Goal: Task Accomplishment & Management: Use online tool/utility

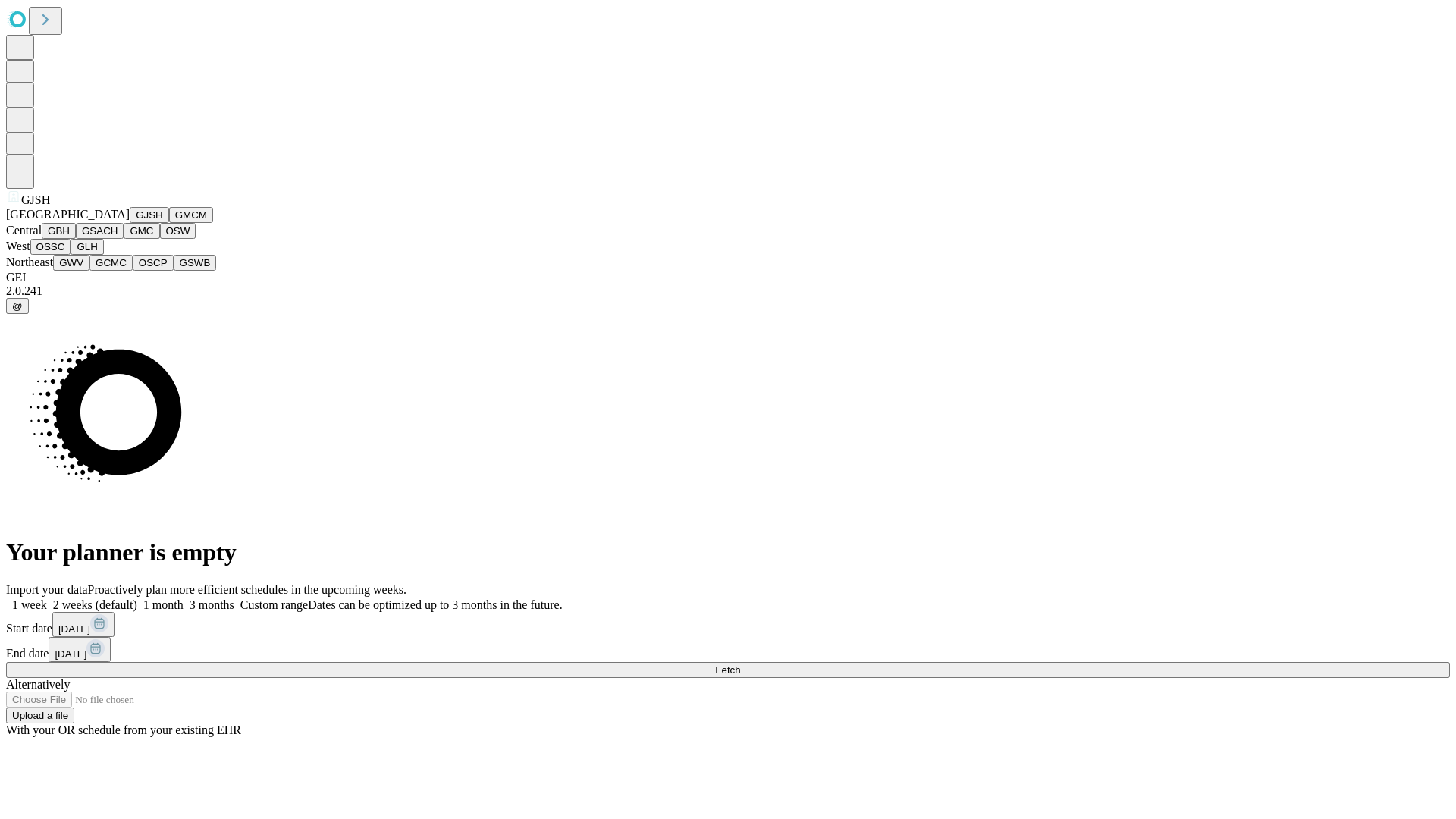
click at [130, 223] on button "GJSH" at bounding box center [149, 214] width 40 height 16
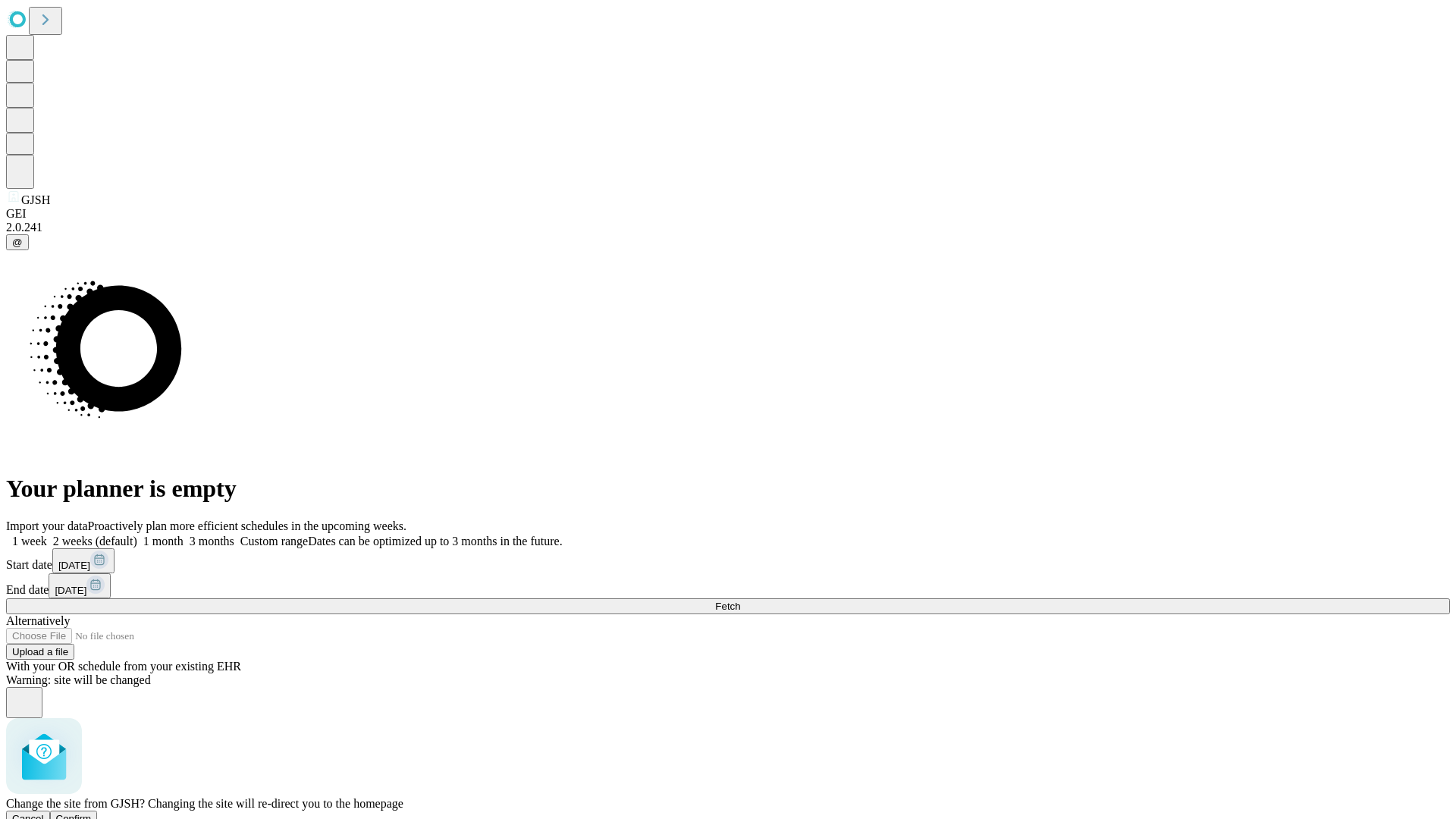
click at [92, 813] on span "Confirm" at bounding box center [73, 818] width 35 height 11
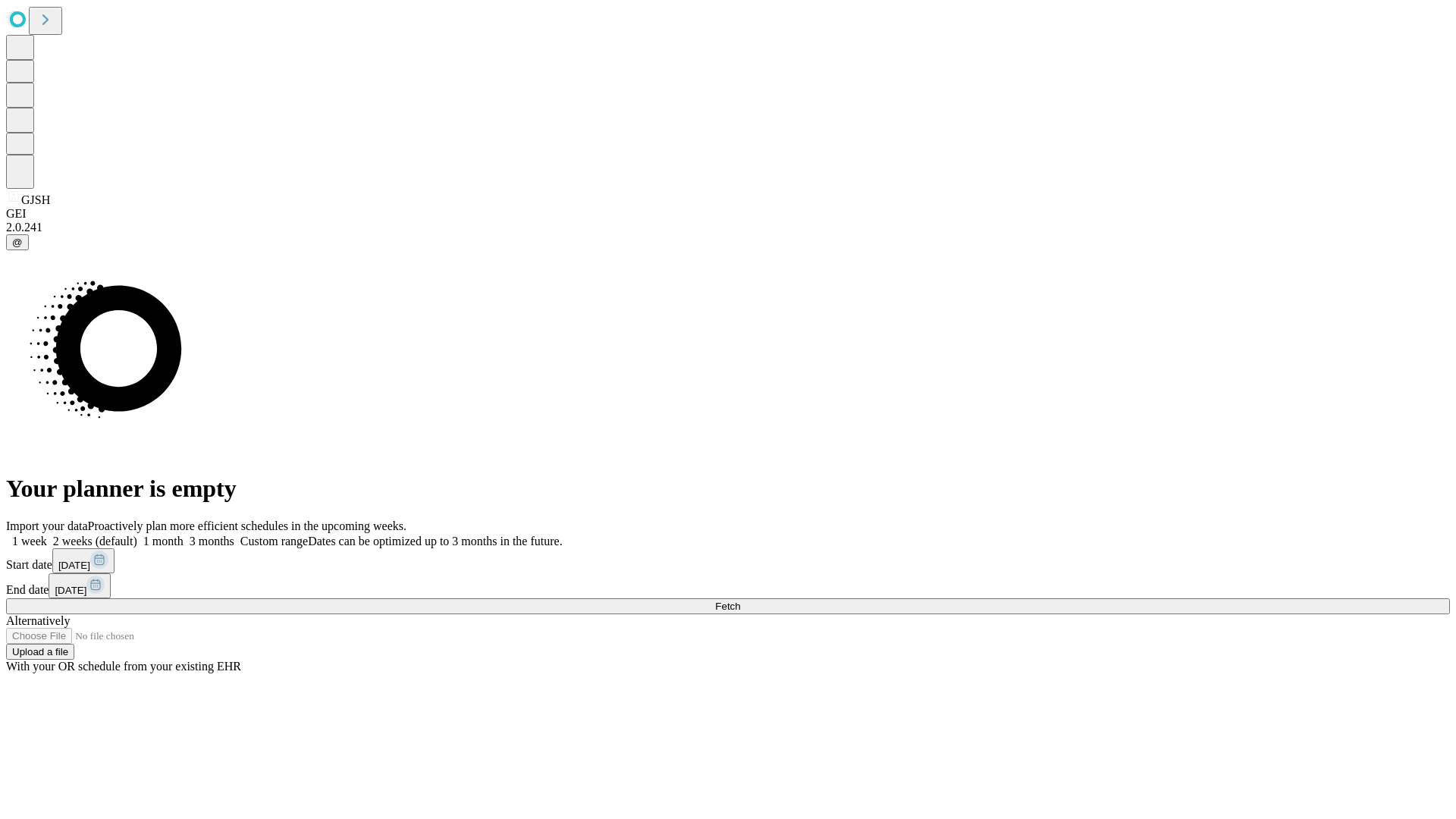
click at [47, 534] on label "1 week" at bounding box center [26, 540] width 41 height 13
click at [740, 600] on span "Fetch" at bounding box center [728, 605] width 25 height 11
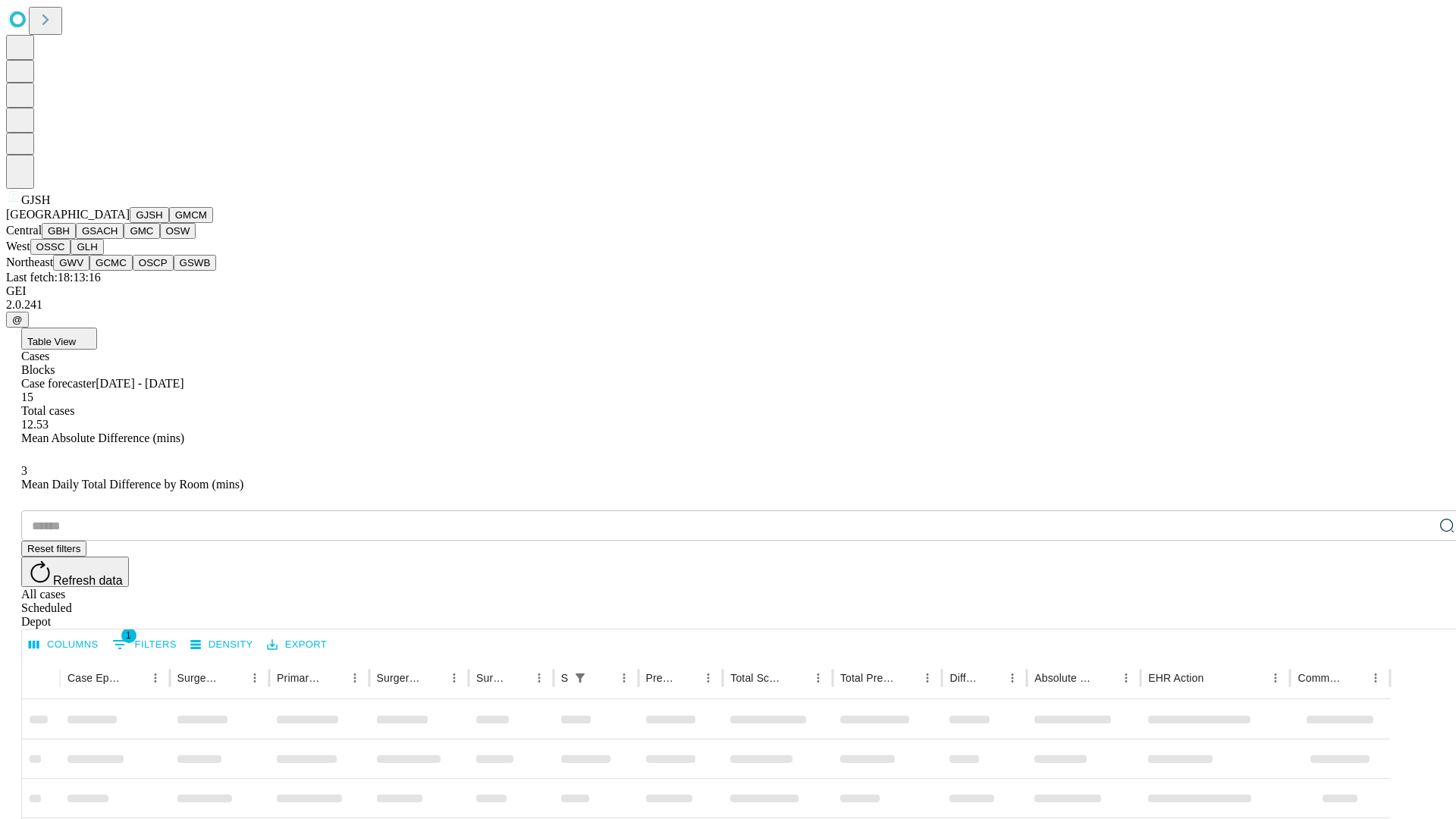
click at [169, 223] on button "GMCM" at bounding box center [191, 214] width 44 height 16
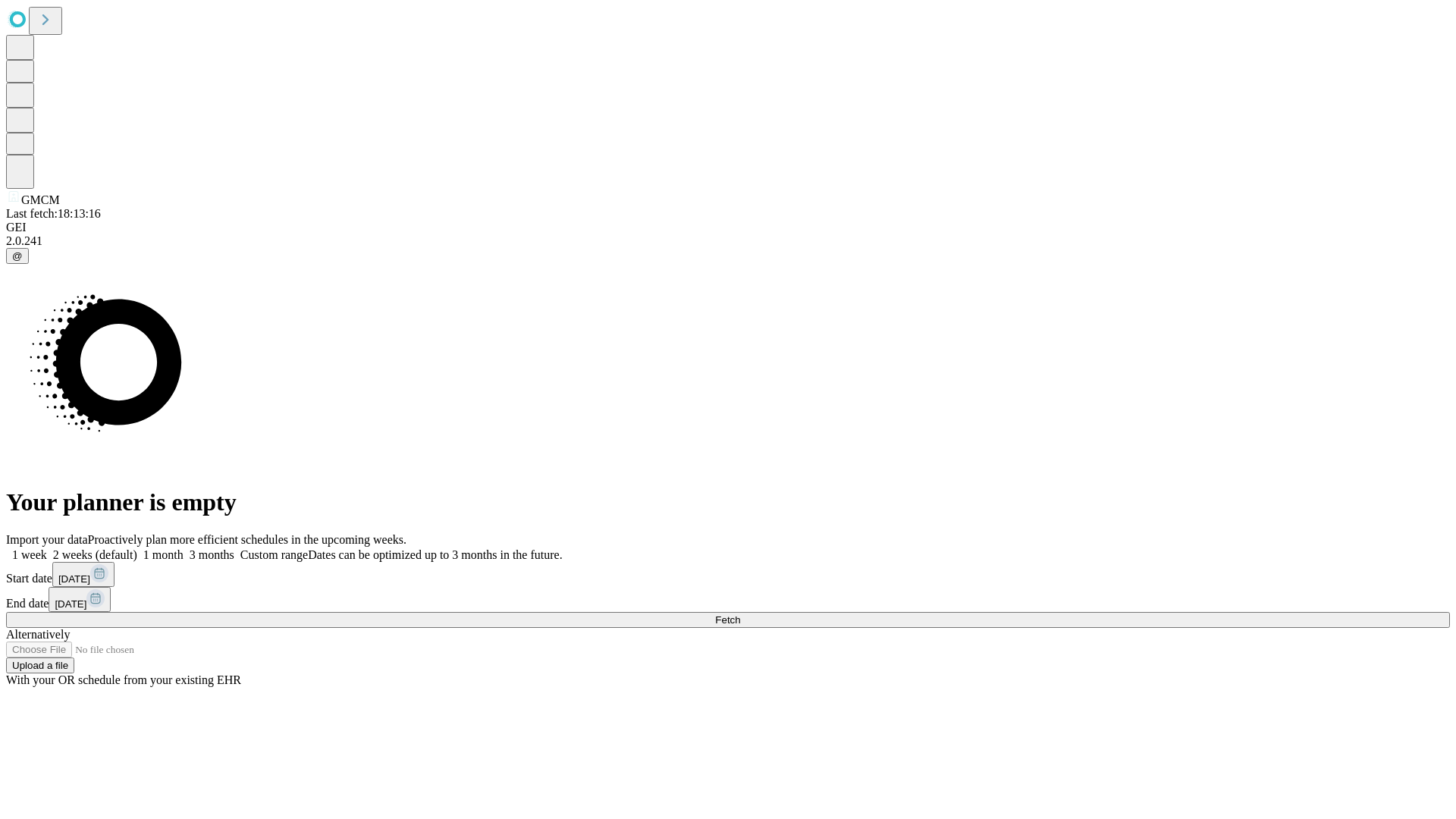
click at [47, 548] on label "1 week" at bounding box center [26, 554] width 41 height 13
click at [740, 615] on span "Fetch" at bounding box center [728, 620] width 25 height 11
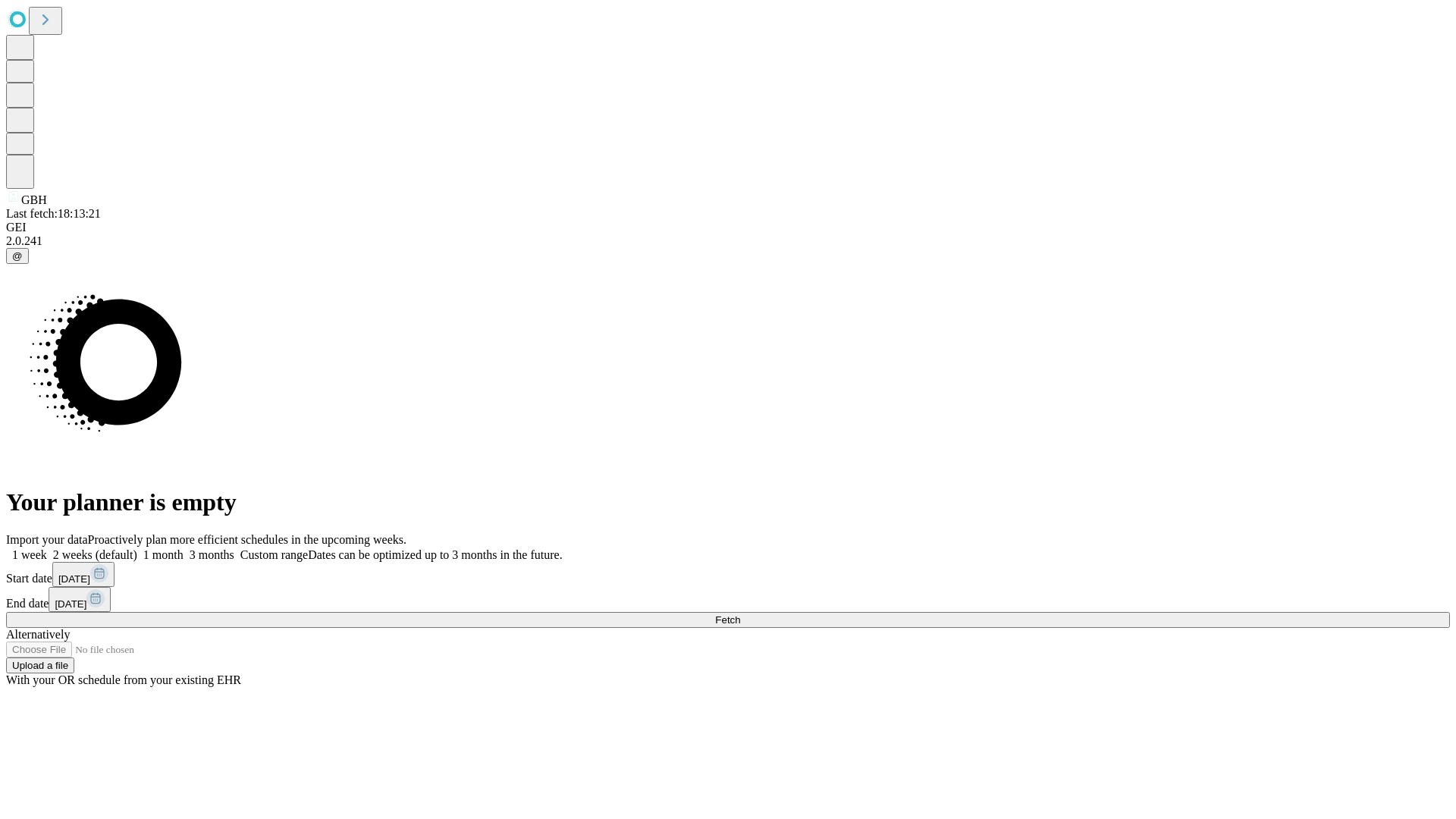
click at [47, 548] on label "1 week" at bounding box center [26, 554] width 41 height 13
click at [740, 615] on span "Fetch" at bounding box center [728, 620] width 25 height 11
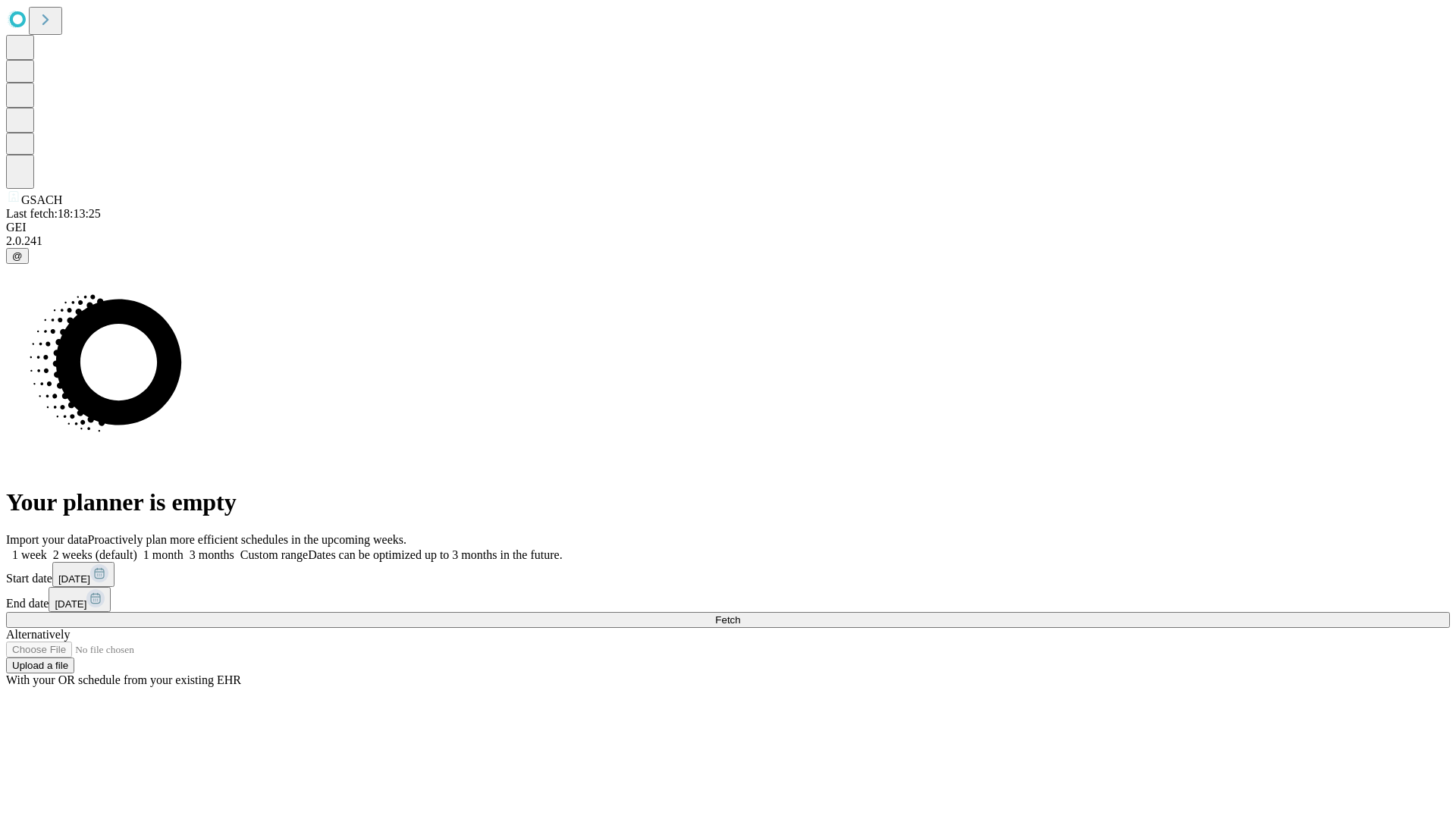
click at [47, 548] on label "1 week" at bounding box center [26, 554] width 41 height 13
click at [740, 615] on span "Fetch" at bounding box center [728, 620] width 25 height 11
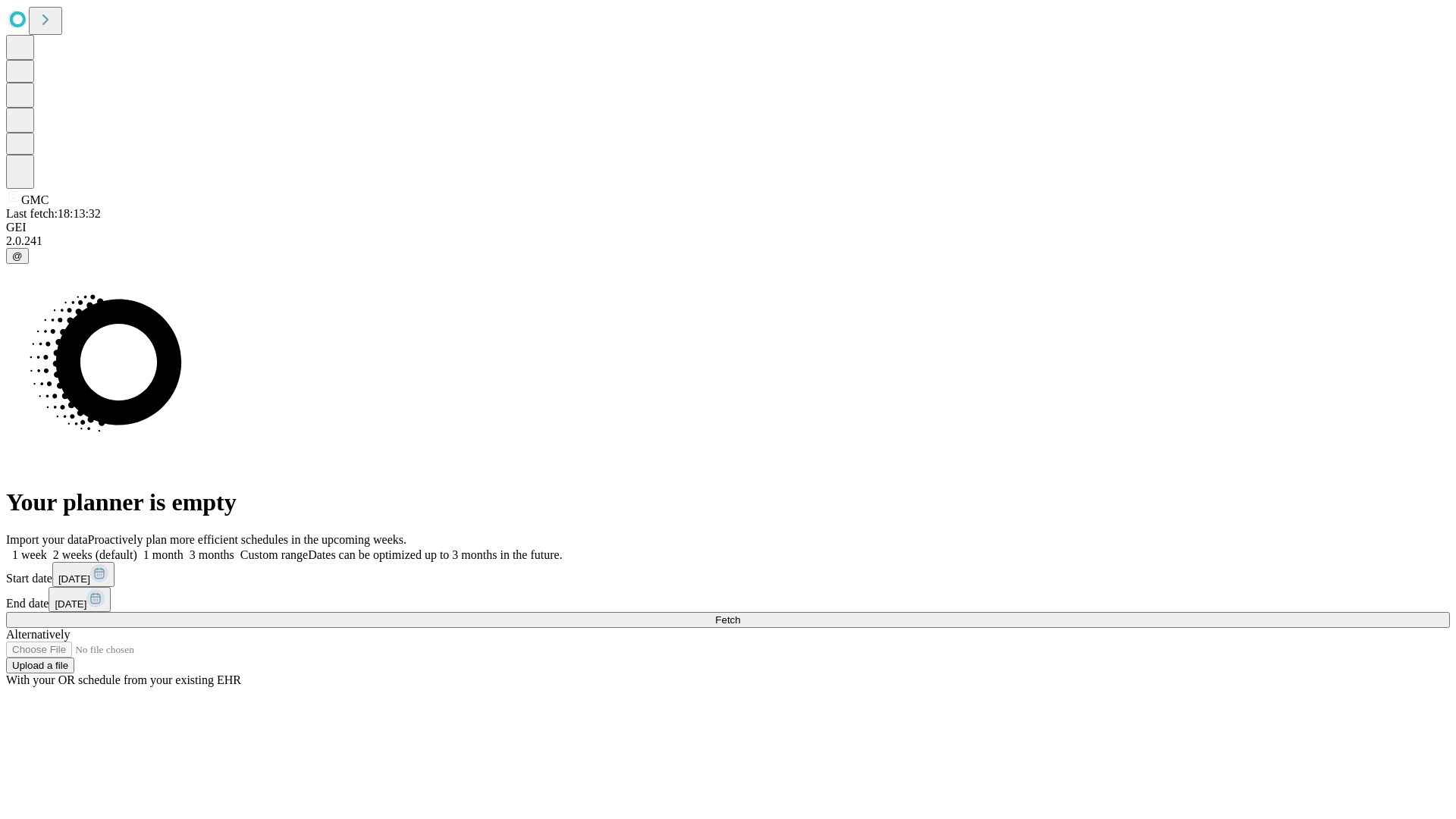
click at [740, 615] on span "Fetch" at bounding box center [728, 620] width 25 height 11
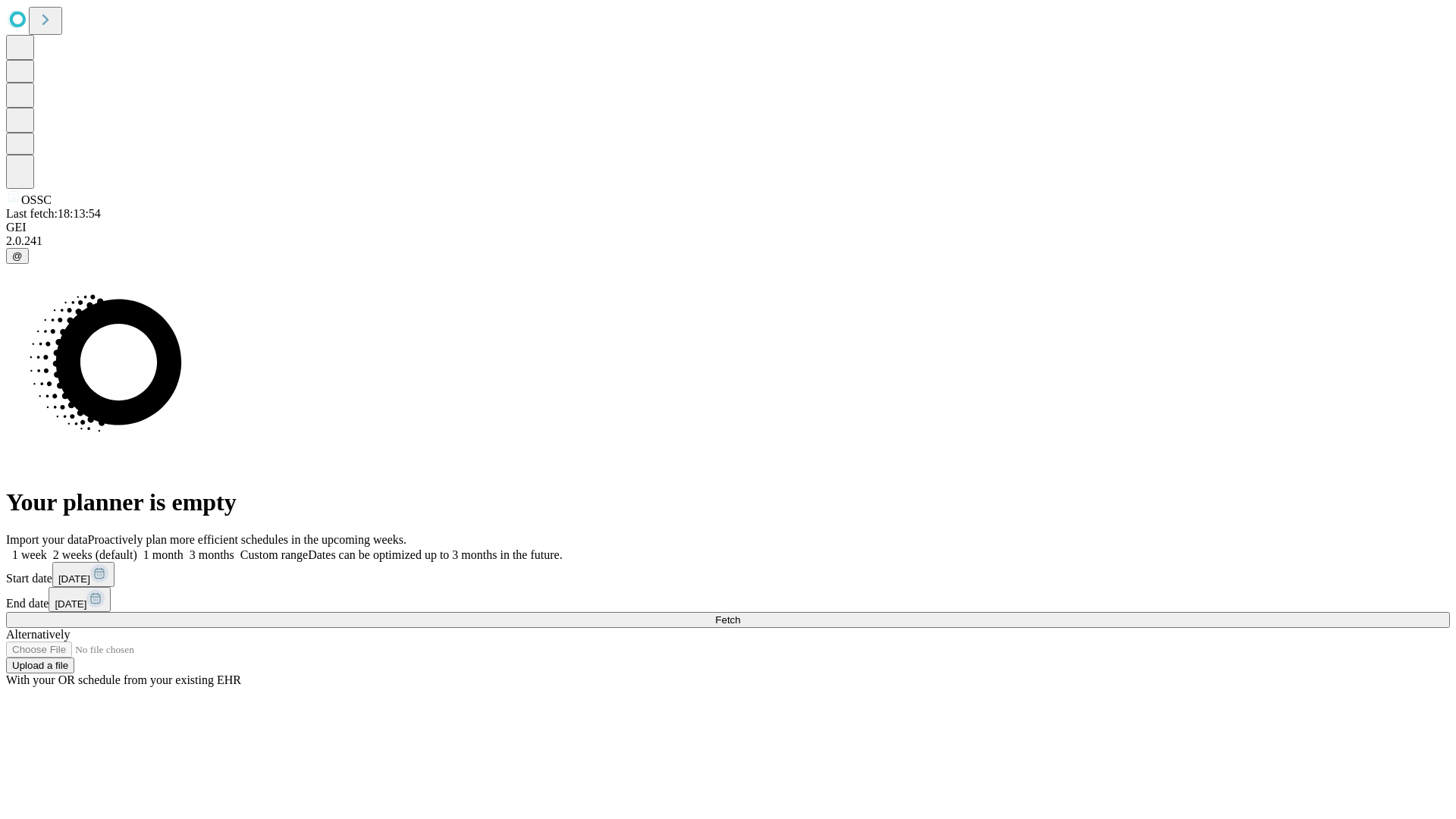
click at [47, 548] on label "1 week" at bounding box center [26, 554] width 41 height 13
click at [740, 615] on span "Fetch" at bounding box center [728, 620] width 25 height 11
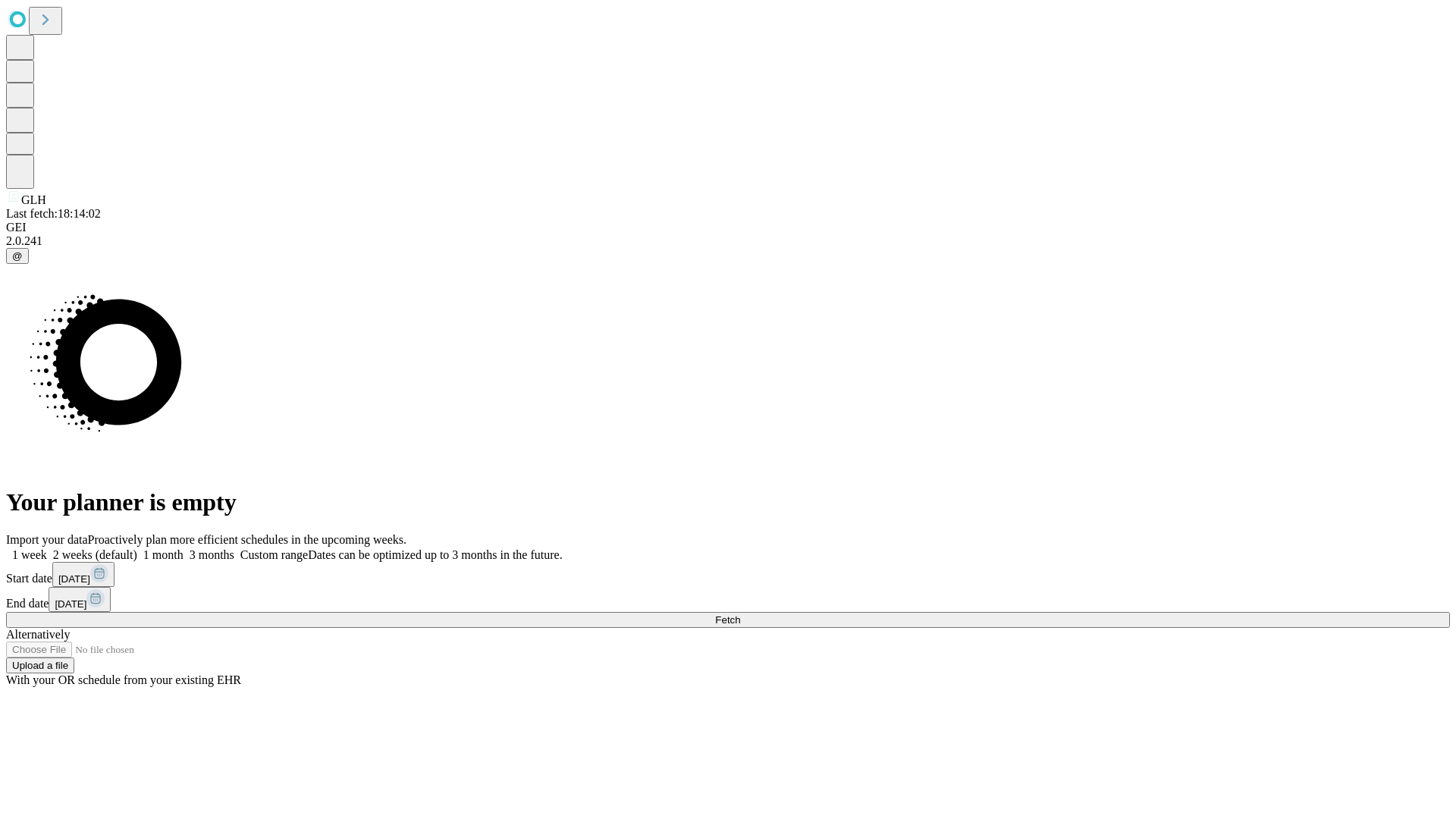
click at [740, 615] on span "Fetch" at bounding box center [728, 620] width 25 height 11
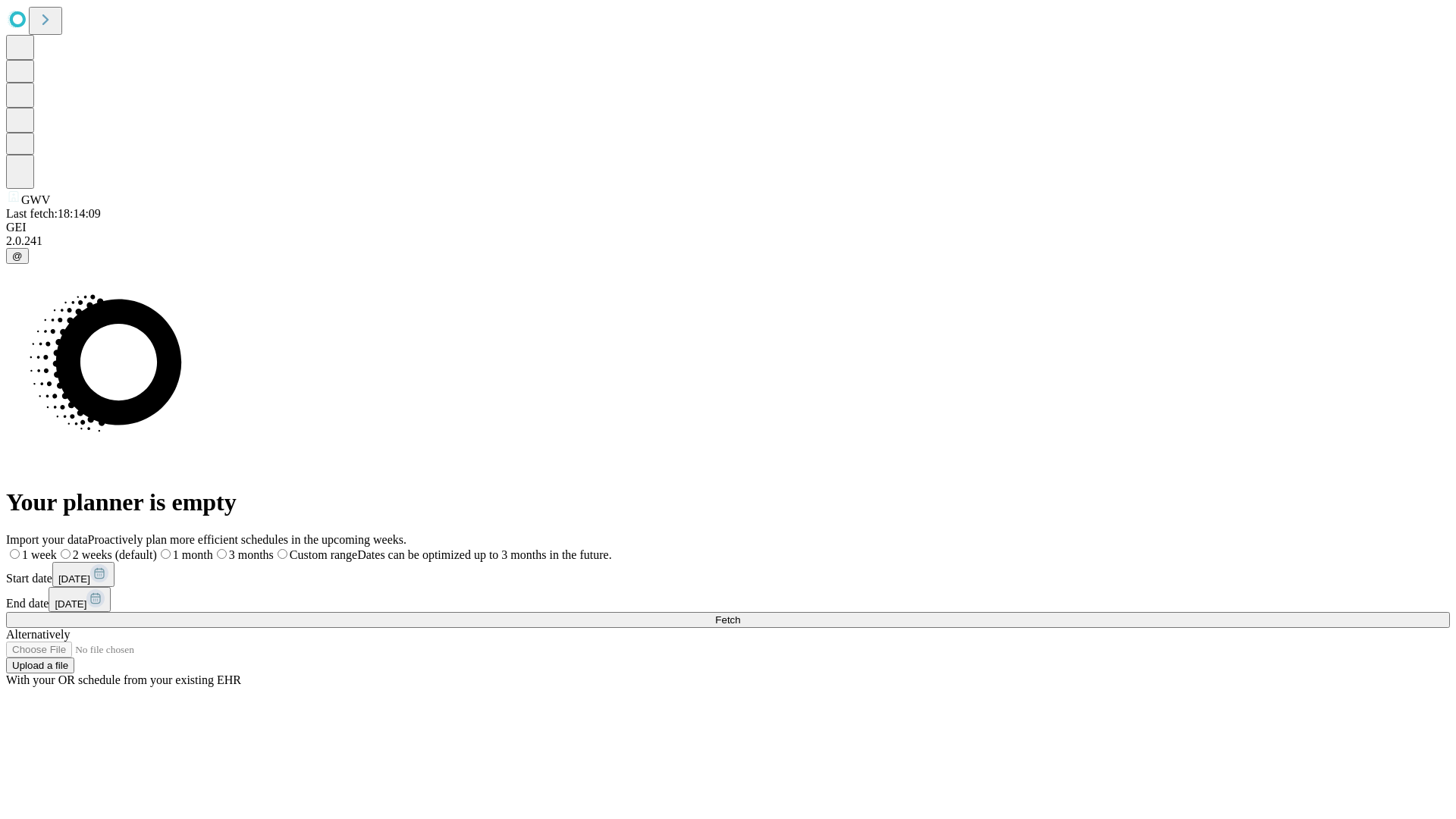
click at [57, 548] on label "1 week" at bounding box center [31, 554] width 51 height 13
click at [740, 615] on span "Fetch" at bounding box center [728, 620] width 25 height 11
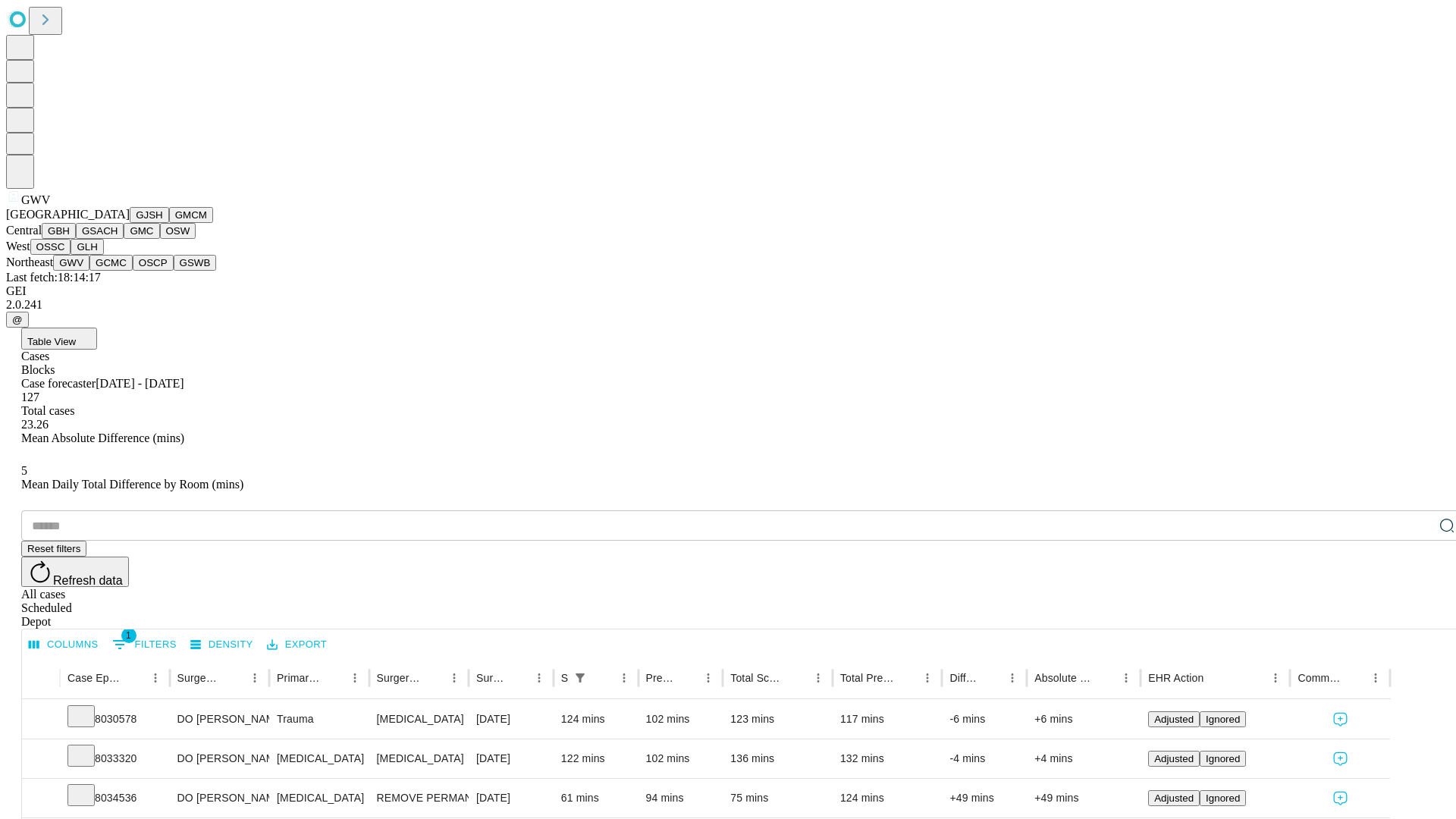
click at [117, 271] on button "GCMC" at bounding box center [111, 263] width 43 height 16
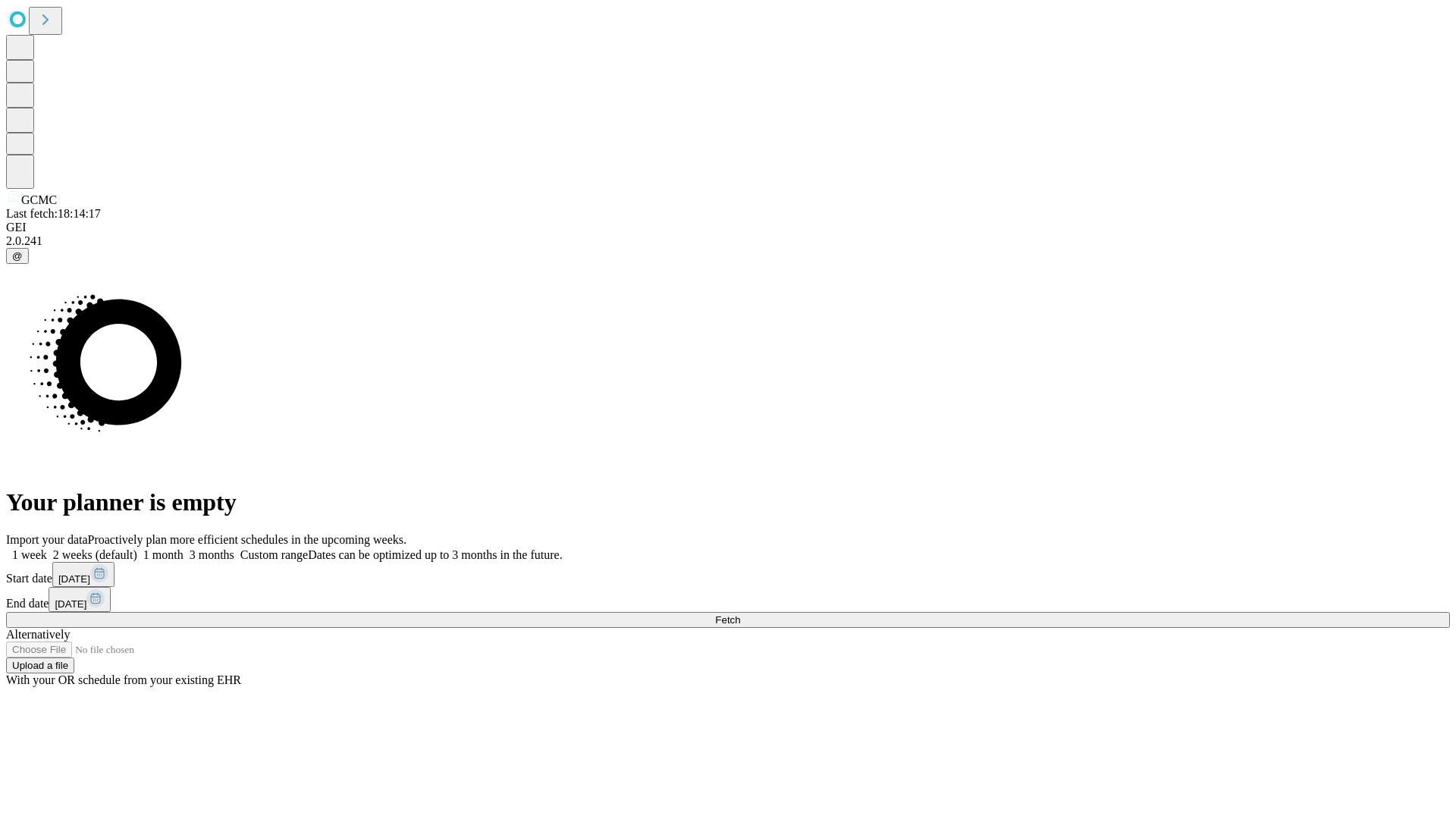
click at [47, 548] on label "1 week" at bounding box center [26, 554] width 41 height 13
click at [740, 615] on span "Fetch" at bounding box center [728, 620] width 25 height 11
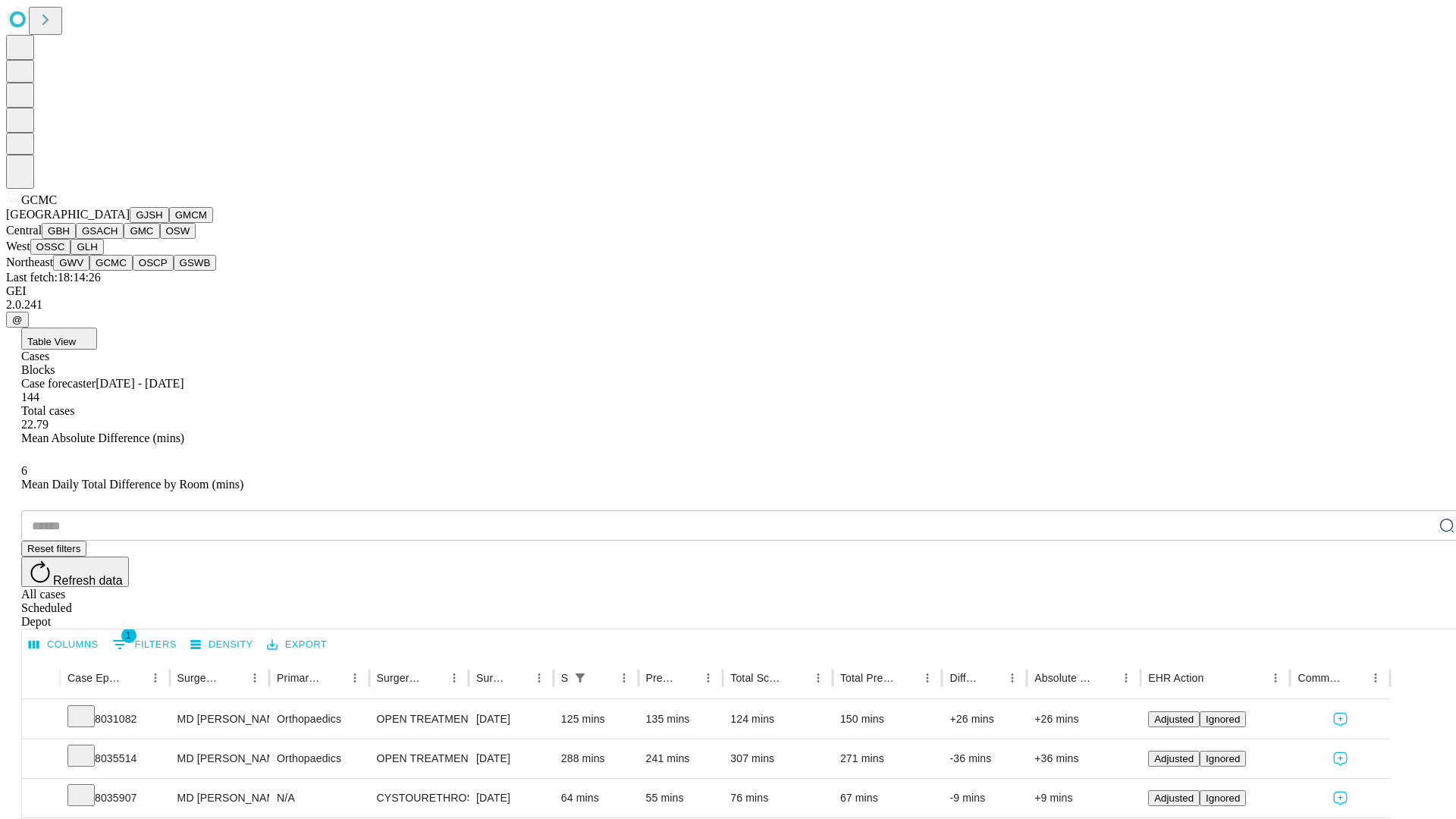
click at [133, 271] on button "OSCP" at bounding box center [153, 263] width 41 height 16
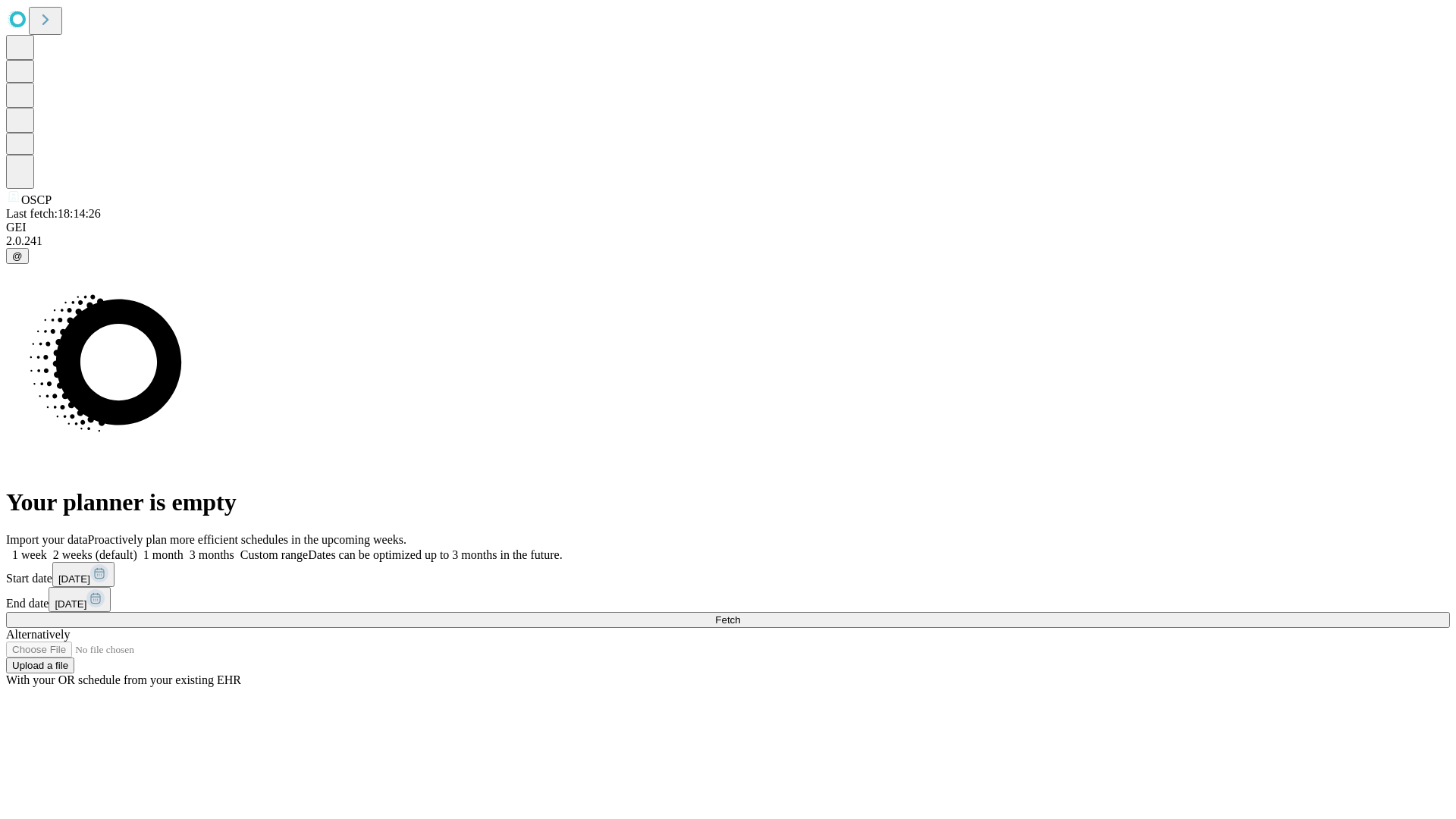
click at [740, 615] on span "Fetch" at bounding box center [728, 620] width 25 height 11
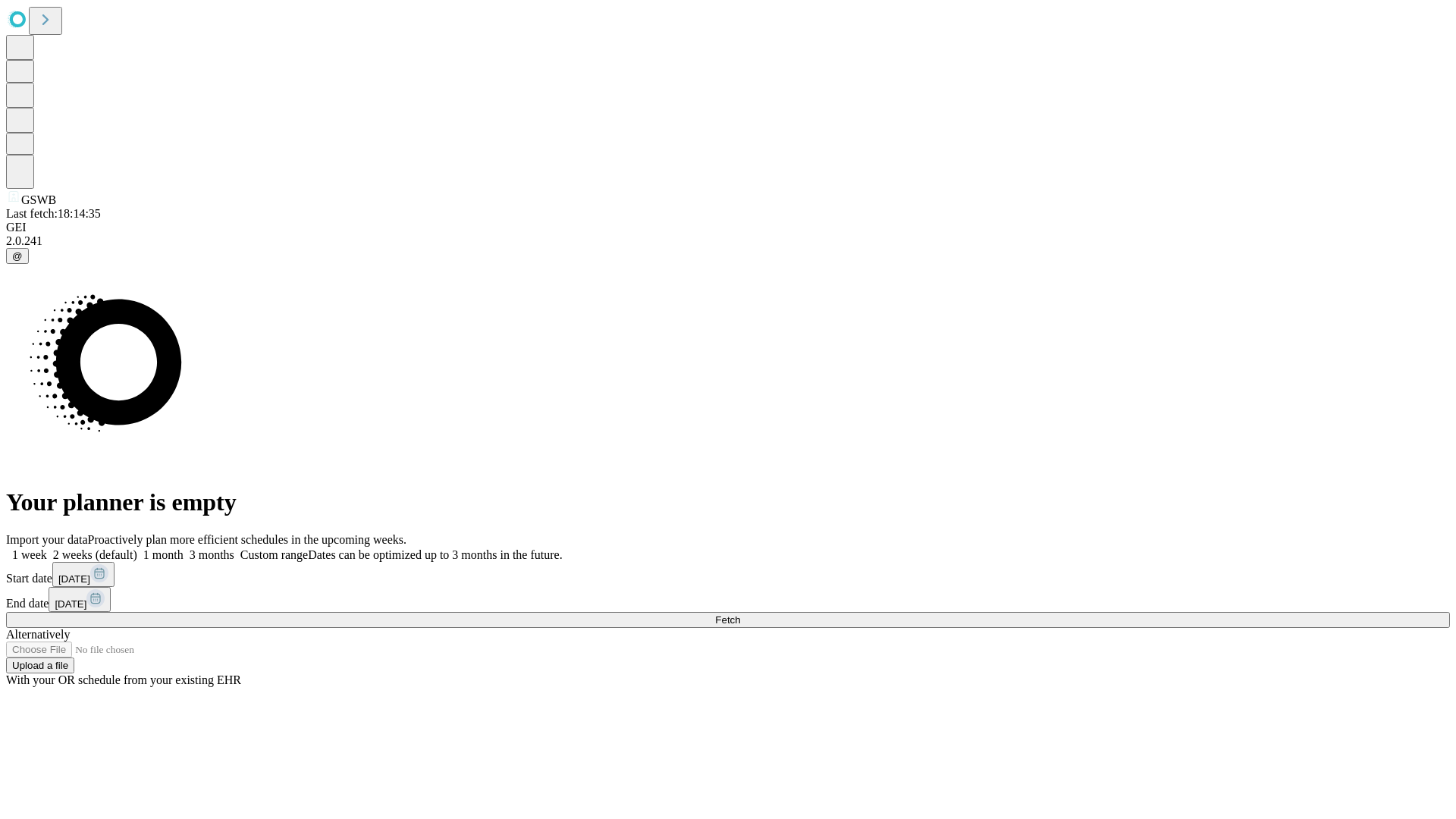
click at [47, 548] on label "1 week" at bounding box center [26, 554] width 41 height 13
click at [740, 615] on span "Fetch" at bounding box center [728, 620] width 25 height 11
